Goal: Task Accomplishment & Management: Use online tool/utility

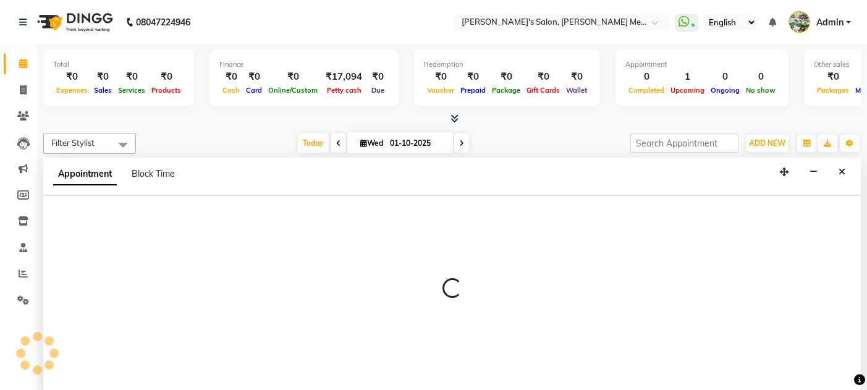
scroll to position [46, 0]
select select "7817"
select select "tentative"
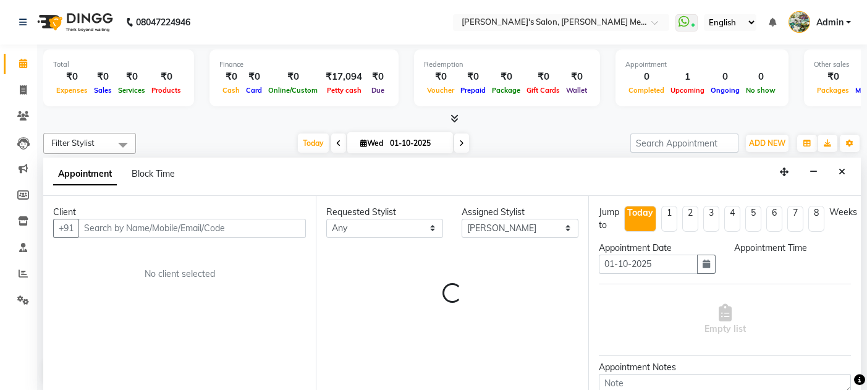
select select "645"
